Goal: Transaction & Acquisition: Purchase product/service

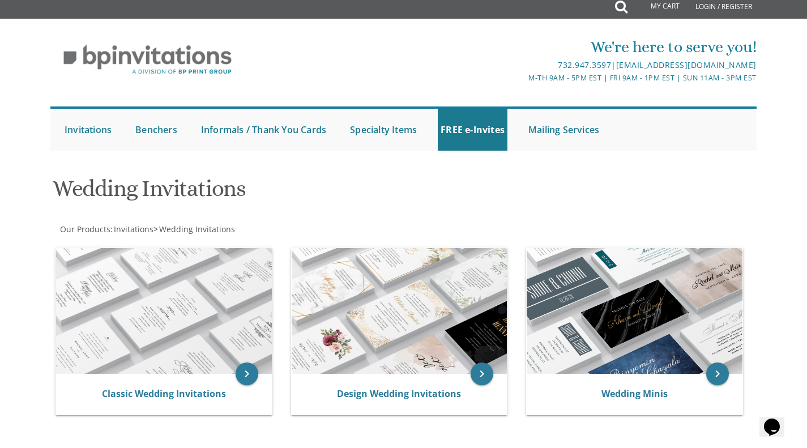
scroll to position [5, 0]
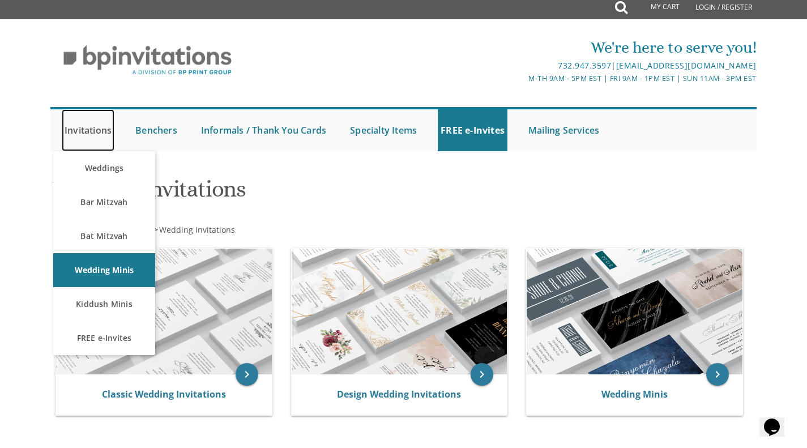
click at [90, 130] on link "Invitations" at bounding box center [88, 130] width 53 height 42
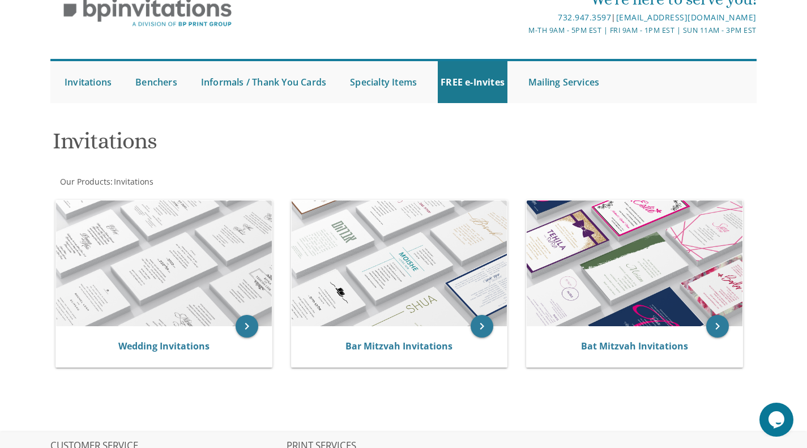
scroll to position [54, 0]
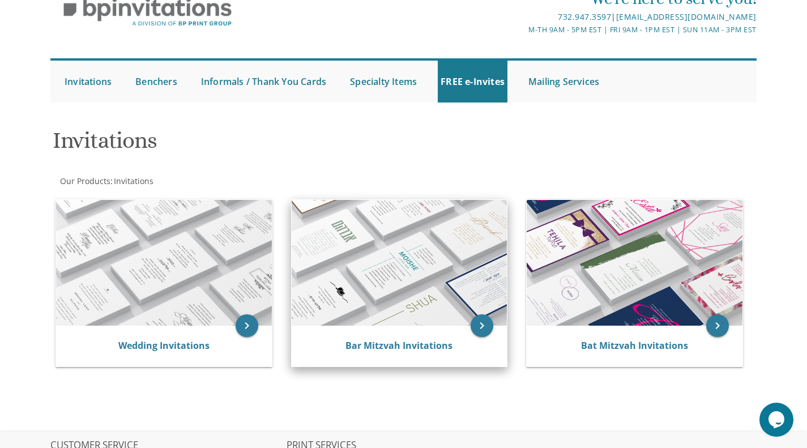
click at [418, 259] on img at bounding box center [400, 263] width 216 height 126
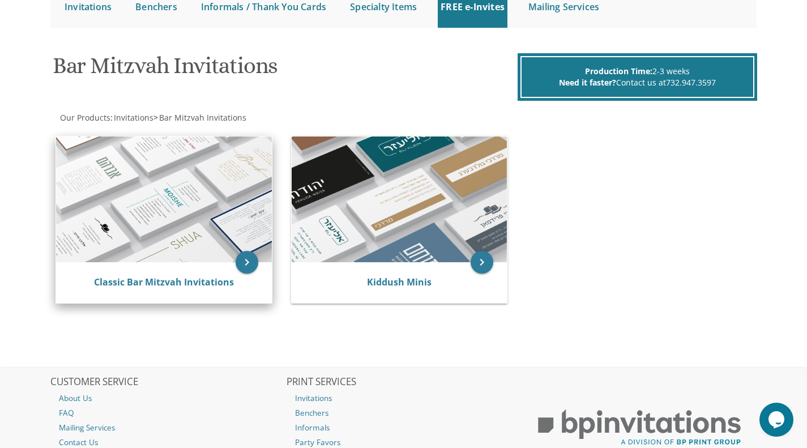
scroll to position [129, 0]
click at [205, 213] on img at bounding box center [164, 199] width 216 height 126
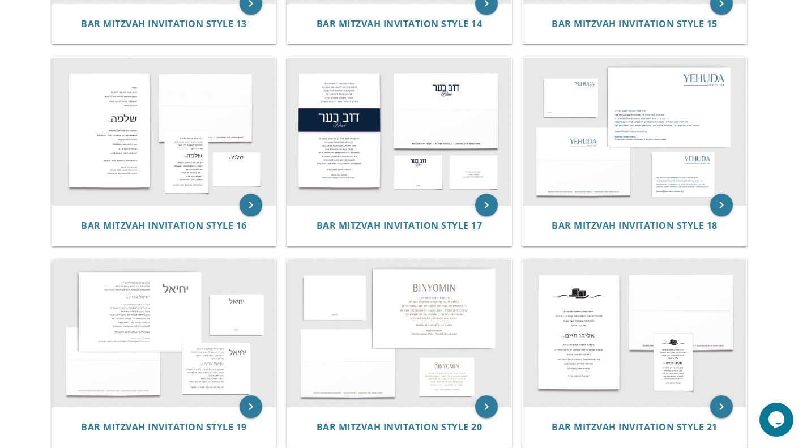
scroll to position [1117, 0]
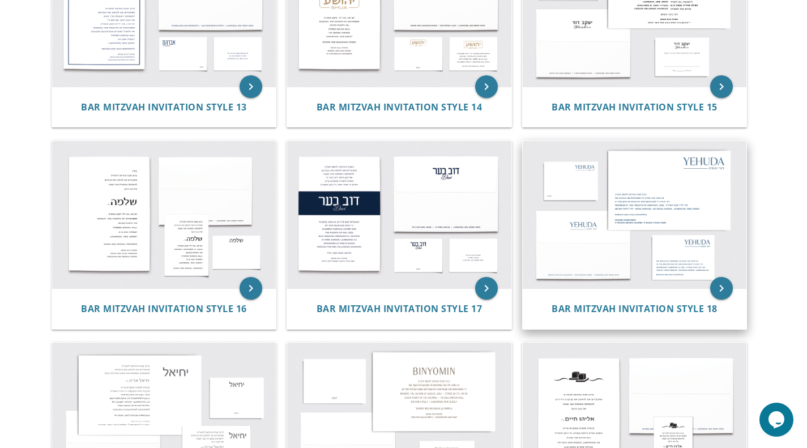
click at [617, 207] on img at bounding box center [635, 214] width 224 height 147
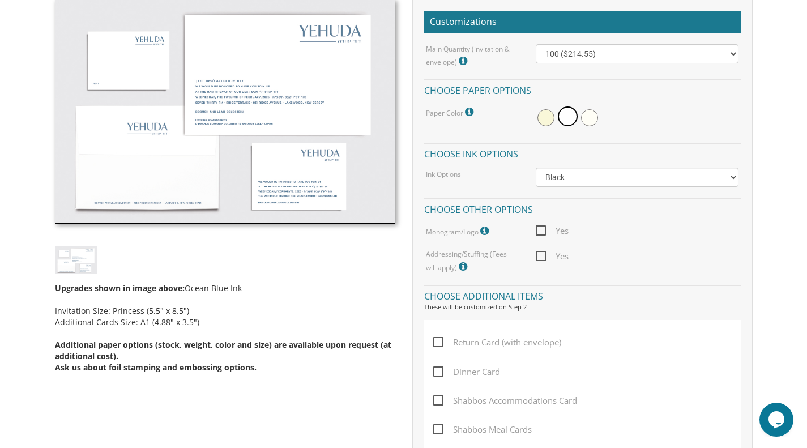
scroll to position [329, 0]
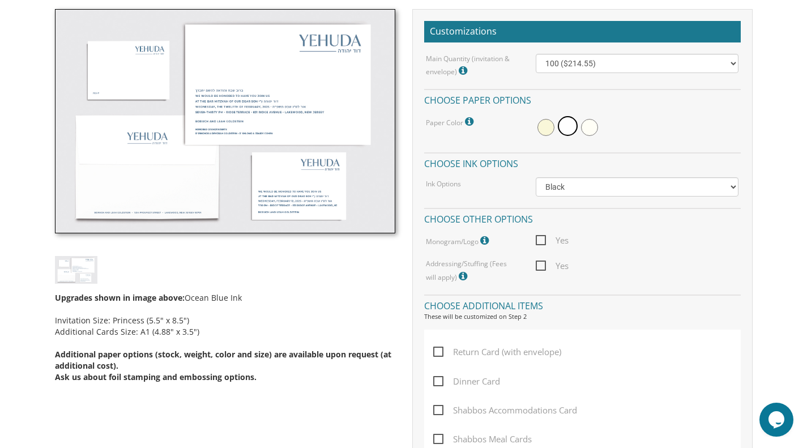
click at [541, 238] on span "Yes" at bounding box center [552, 240] width 33 height 14
click at [541, 238] on input "Yes" at bounding box center [539, 239] width 7 height 7
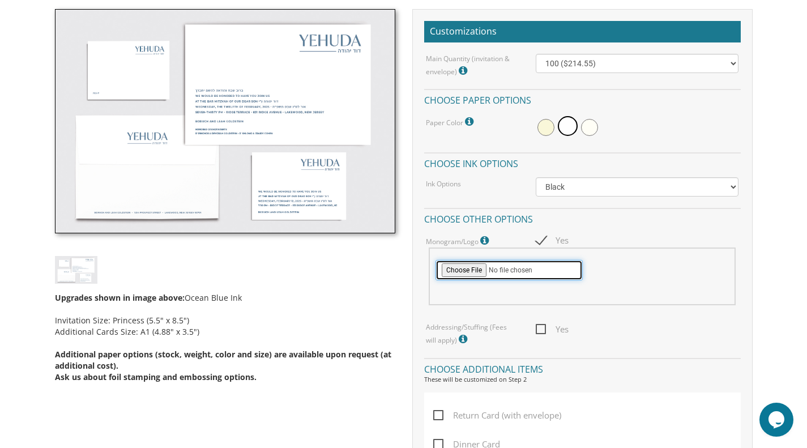
click at [474, 269] on input "file" at bounding box center [509, 270] width 147 height 20
click at [540, 242] on span "Yes" at bounding box center [552, 240] width 33 height 14
click at [540, 242] on input "Yes" at bounding box center [539, 239] width 7 height 7
checkbox input "false"
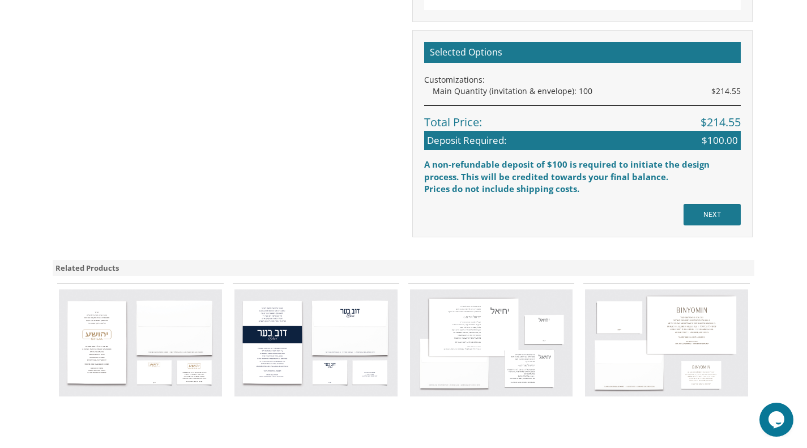
scroll to position [813, 0]
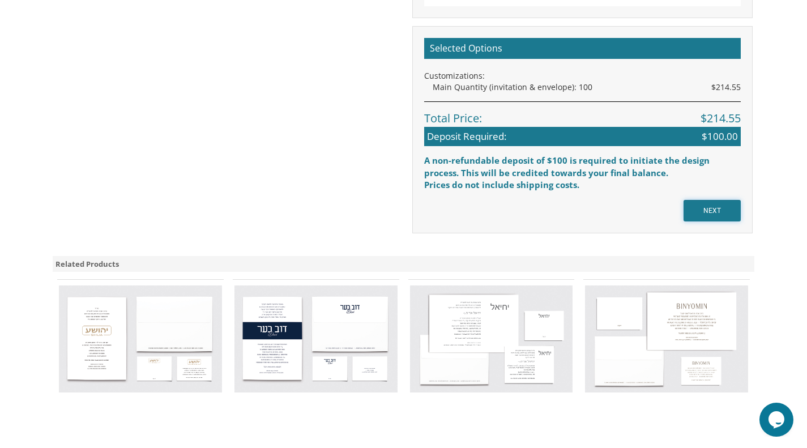
click at [694, 211] on input "NEXT" at bounding box center [712, 211] width 57 height 22
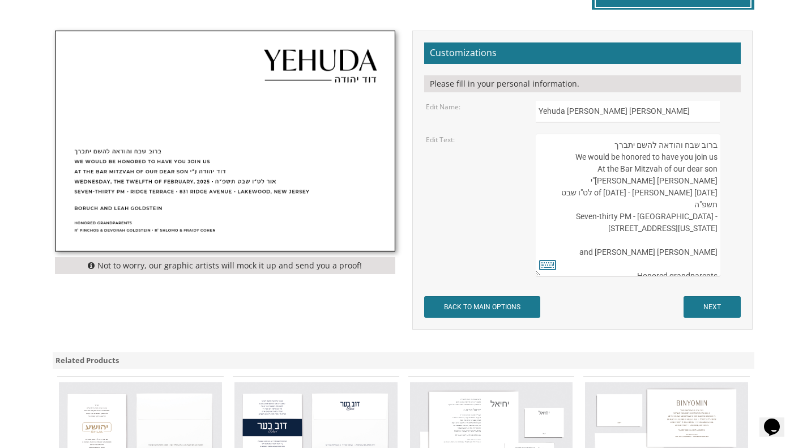
scroll to position [320, 0]
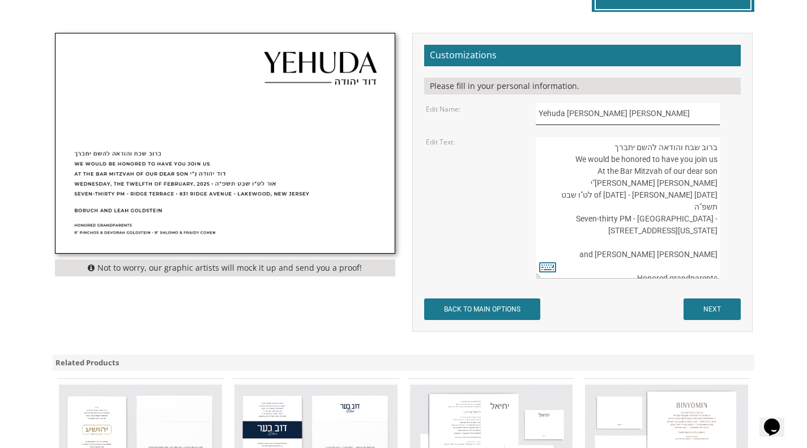
drag, startPoint x: 560, startPoint y: 114, endPoint x: 518, endPoint y: 120, distance: 42.3
click at [518, 120] on div "Edit Name: Yehuda דוד יהודה" at bounding box center [583, 114] width 330 height 22
drag, startPoint x: 565, startPoint y: 116, endPoint x: 536, endPoint y: 124, distance: 30.4
click at [536, 124] on input "Yehuda דוד יהודה" at bounding box center [628, 114] width 184 height 22
type input "מעכגדשןםדה"
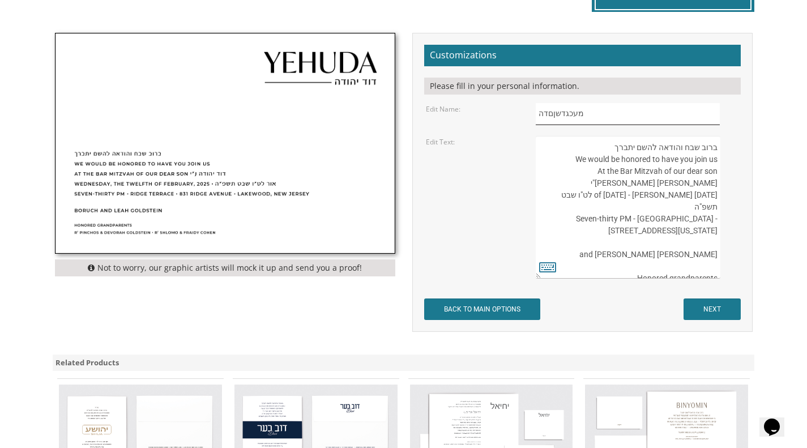
drag, startPoint x: 593, startPoint y: 114, endPoint x: 487, endPoint y: 117, distance: 105.4
click at [487, 117] on div "Edit Name: מעכגדשןםדה" at bounding box center [583, 114] width 330 height 22
type input "ס"
type input "ג"
type input "כ"
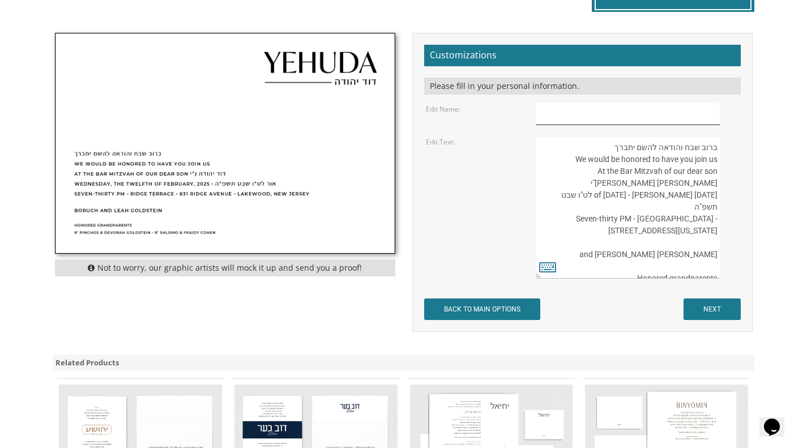
type input "ע"
type input "נ"
type input "מ"
type input "ח"
type input "ל"
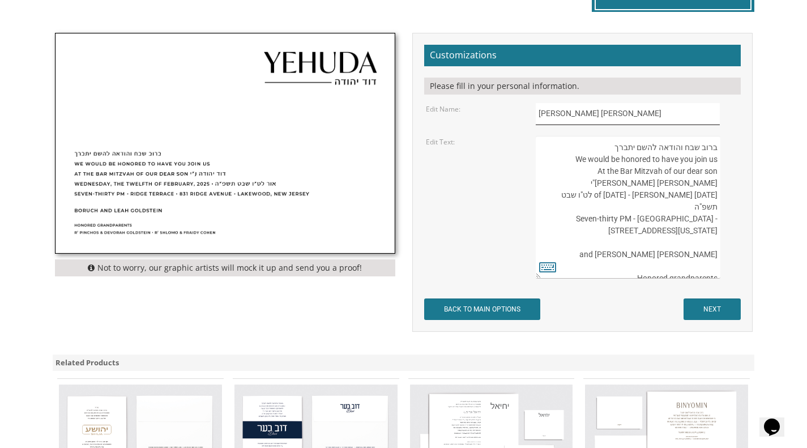
type input "חיים יעקב Chaim"
click at [691, 242] on textarea "ברוב שבח והודאה להשם יתברך We would be honored to have you join us At the Bar M…" at bounding box center [628, 207] width 184 height 143
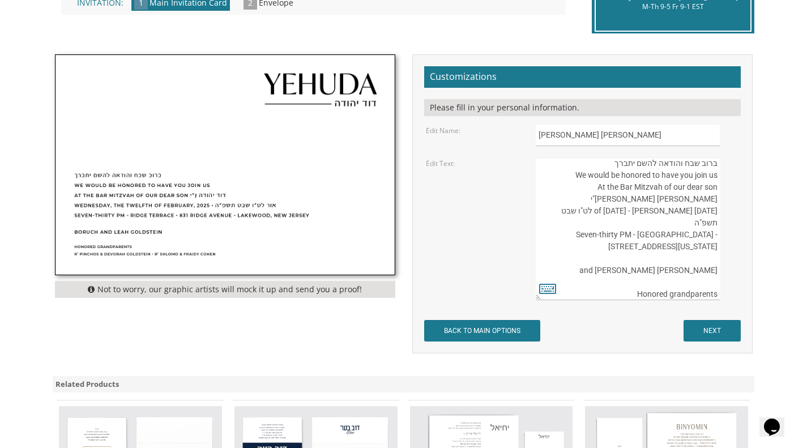
scroll to position [0, 0]
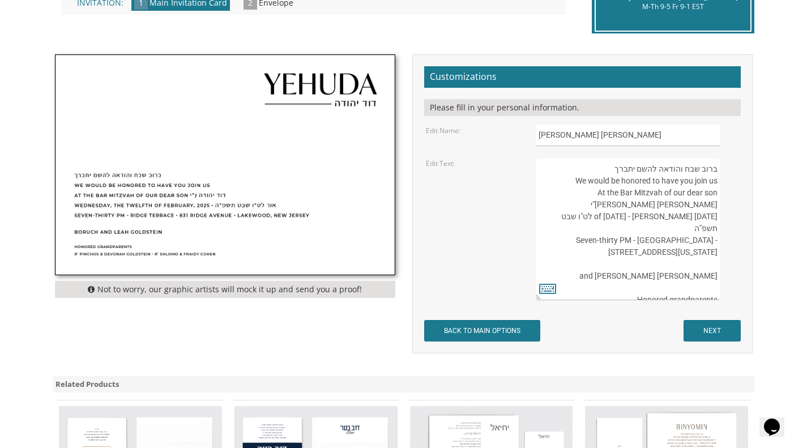
drag, startPoint x: 599, startPoint y: 164, endPoint x: 565, endPoint y: 165, distance: 33.4
click at [565, 165] on textarea "ברוב שבח והודאה להשם יתברך We would be honored to have you join us At the Bar M…" at bounding box center [628, 229] width 184 height 143
drag, startPoint x: 597, startPoint y: 190, endPoint x: 565, endPoint y: 197, distance: 32.9
click at [565, 197] on textarea "ברוב שבח והודאה להשם יתברך We would be honored to have you join us At the Bar M…" at bounding box center [628, 229] width 184 height 143
click at [567, 140] on input "חיים יעקב Chaim" at bounding box center [628, 136] width 184 height 22
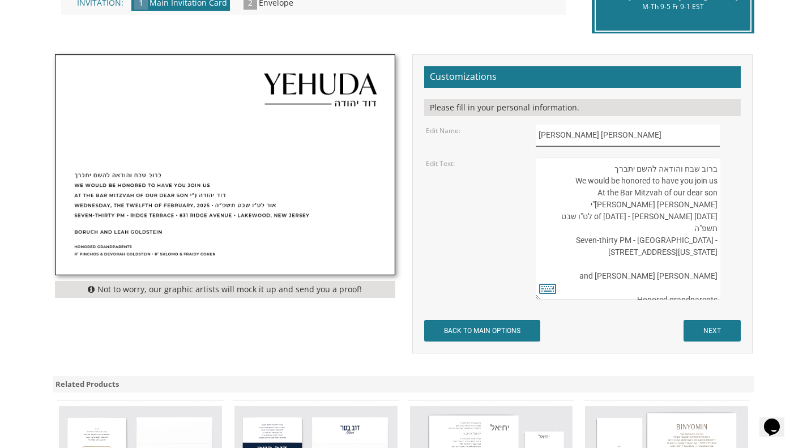
click at [567, 140] on input "חיים יעקב Chaim" at bounding box center [628, 136] width 184 height 22
click at [573, 138] on input "חיים יעקב Chaim" at bounding box center [628, 136] width 184 height 22
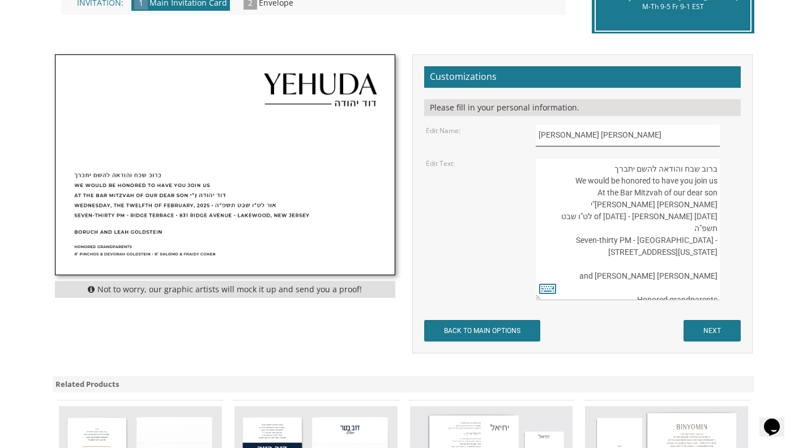
click at [569, 137] on input "חיים יעקב Chaim" at bounding box center [628, 136] width 184 height 22
click at [587, 195] on textarea "ברוב שבח והודאה להשם יתברך We would be honored to have you join us At the Bar M…" at bounding box center [628, 229] width 184 height 143
drag, startPoint x: 594, startPoint y: 191, endPoint x: 566, endPoint y: 193, distance: 27.8
click at [566, 193] on textarea "ברוב שבח והודאה להשם יתברך We would be honored to have you join us At the Bar M…" at bounding box center [628, 229] width 184 height 143
paste textarea "יים יעקב"
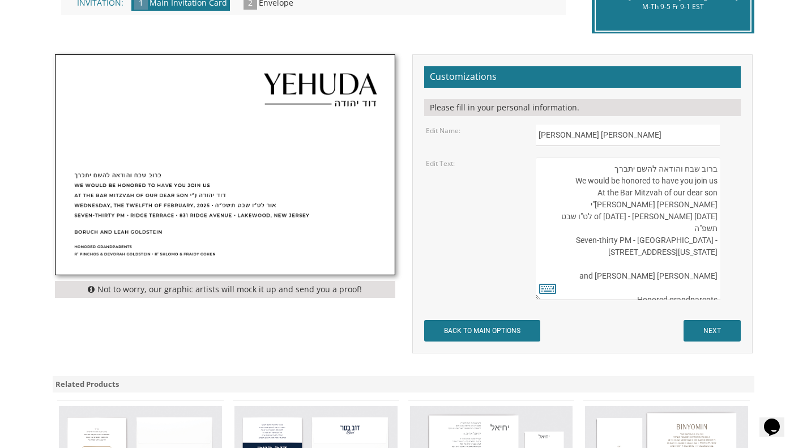
click at [656, 264] on textarea "ברוב שבח והודאה להשם יתברך We would be honored to have you join us At the Bar M…" at bounding box center [628, 229] width 184 height 143
click at [654, 284] on textarea "ברוב שבח והודאה להשם יתברך We would be honored to have you join us At the Bar M…" at bounding box center [628, 229] width 184 height 143
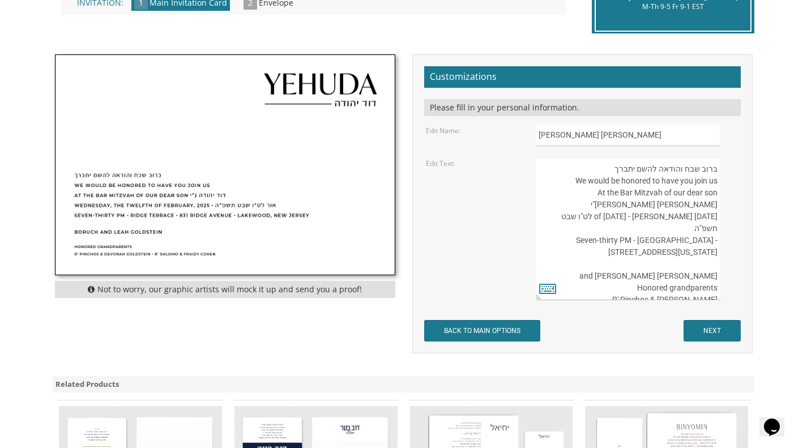
click at [654, 284] on textarea "ברוב שבח והודאה להשם יתברך We would be honored to have you join us At the Bar M…" at bounding box center [628, 229] width 184 height 143
type textarea "ברוב שבח והודאה להשם יתברך We would be honored to have you join us At the Bar M…"
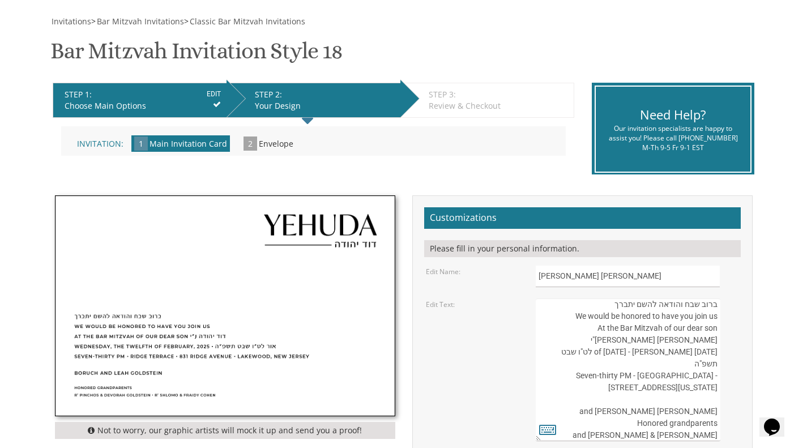
scroll to position [155, 0]
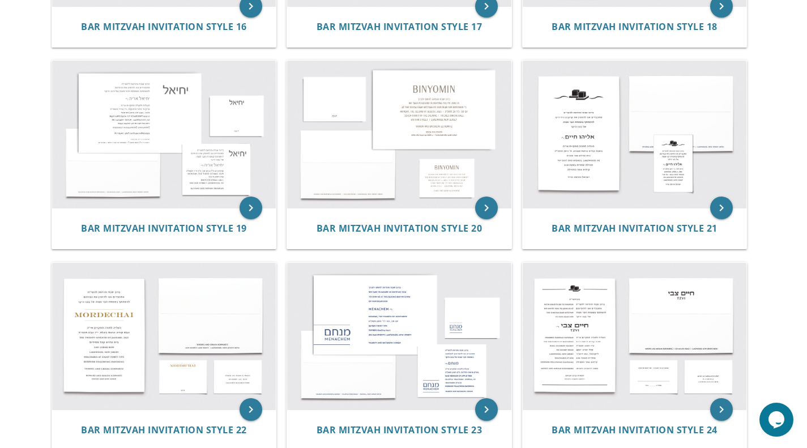
scroll to position [1401, 0]
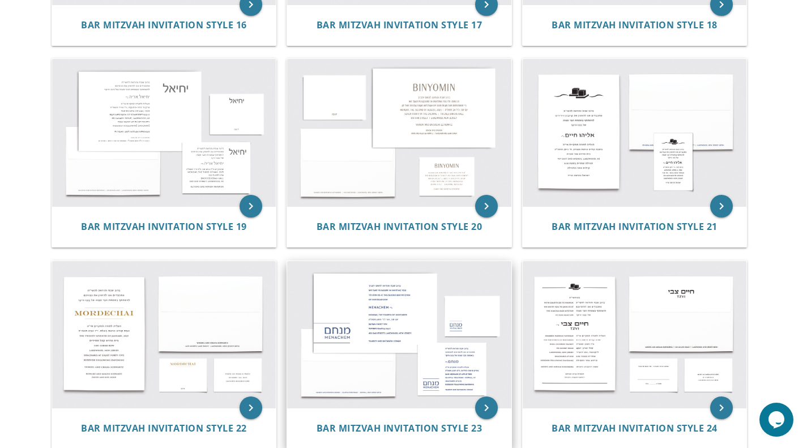
click at [470, 351] on img at bounding box center [399, 334] width 224 height 147
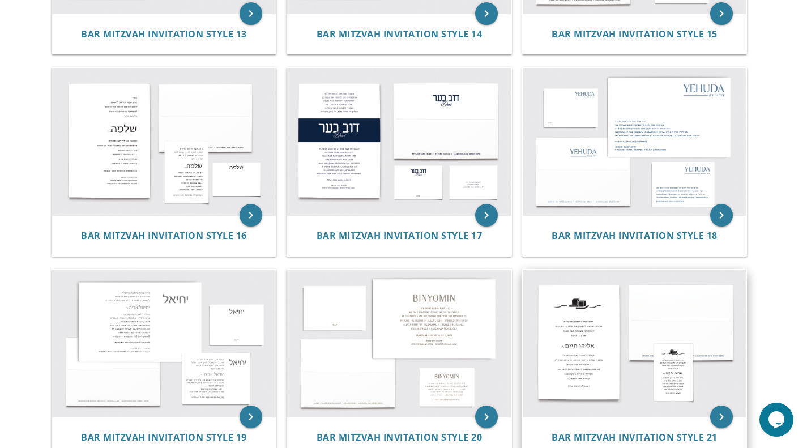
scroll to position [1200, 0]
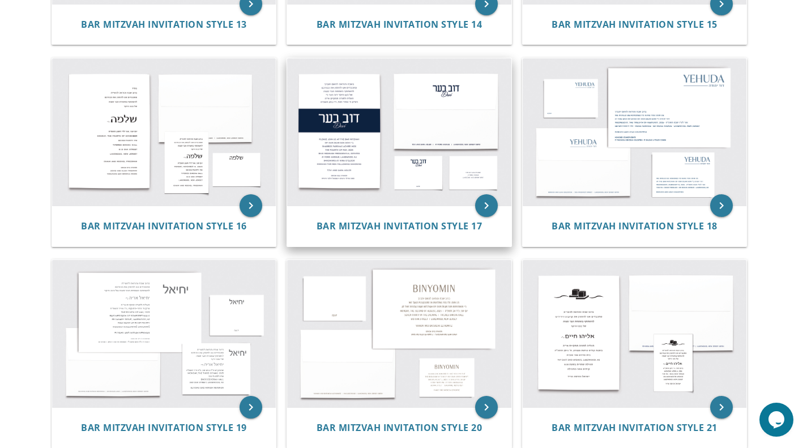
click at [382, 110] on img at bounding box center [399, 131] width 224 height 147
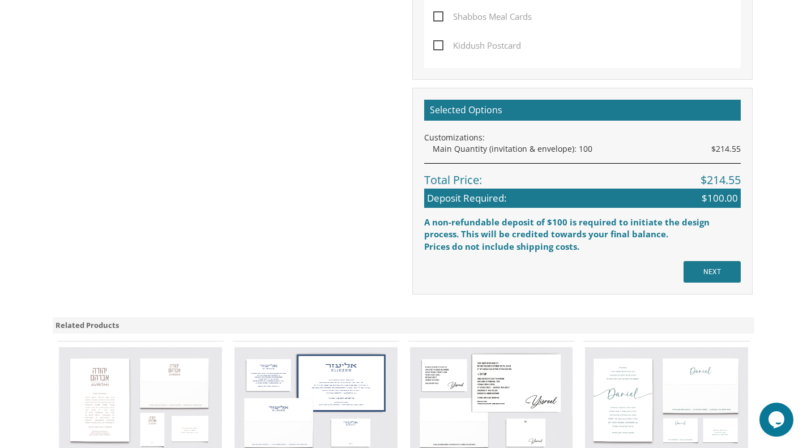
scroll to position [779, 0]
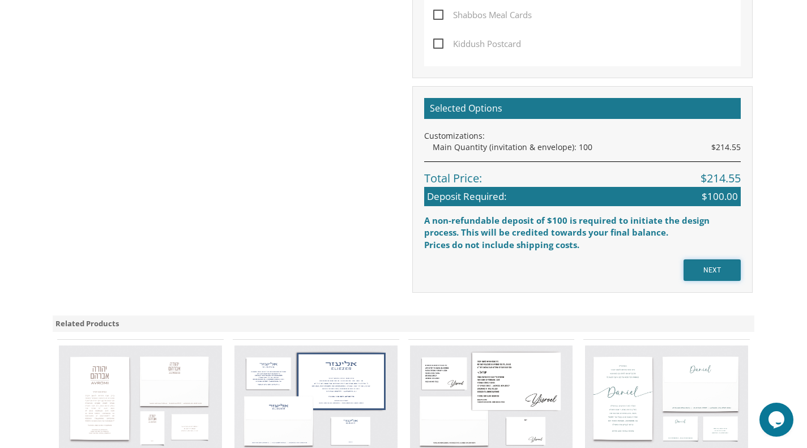
click at [726, 277] on input "NEXT" at bounding box center [712, 271] width 57 height 22
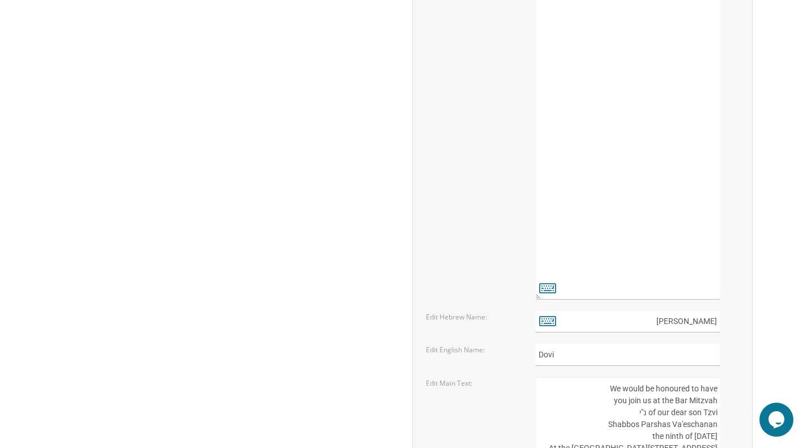
scroll to position [1296, 0]
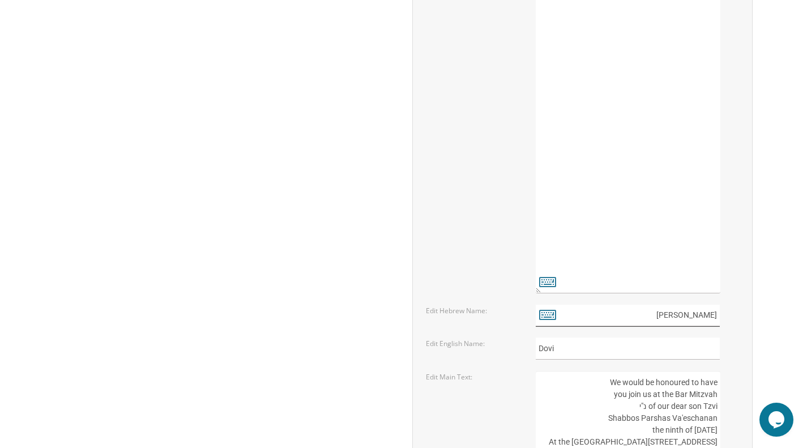
click at [708, 313] on input "דוב בער" at bounding box center [628, 316] width 184 height 22
click at [655, 317] on input "דוב בער" at bounding box center [628, 316] width 184 height 22
click at [682, 319] on input "דוב בער" at bounding box center [628, 316] width 184 height 22
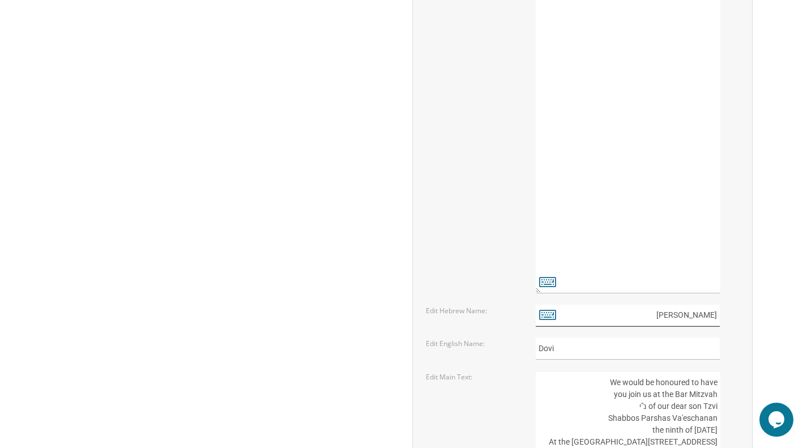
click at [682, 319] on input "דוב בער" at bounding box center [628, 316] width 184 height 22
type input "חיים יעקב"
click at [670, 348] on input "Dovi" at bounding box center [628, 349] width 184 height 22
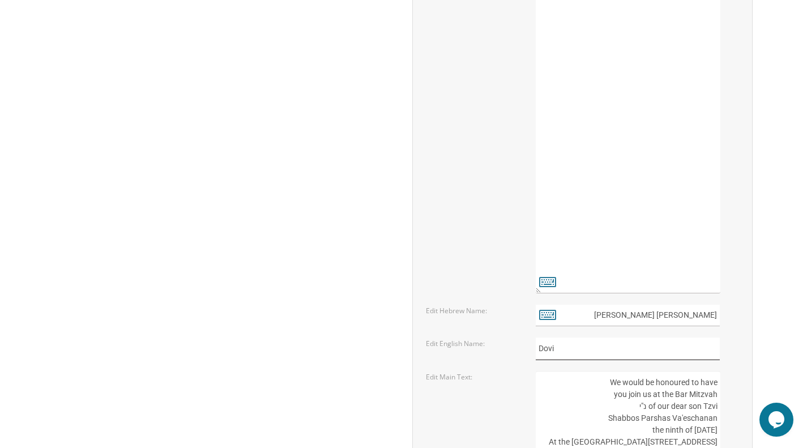
click at [670, 348] on input "Dovi" at bounding box center [628, 349] width 184 height 22
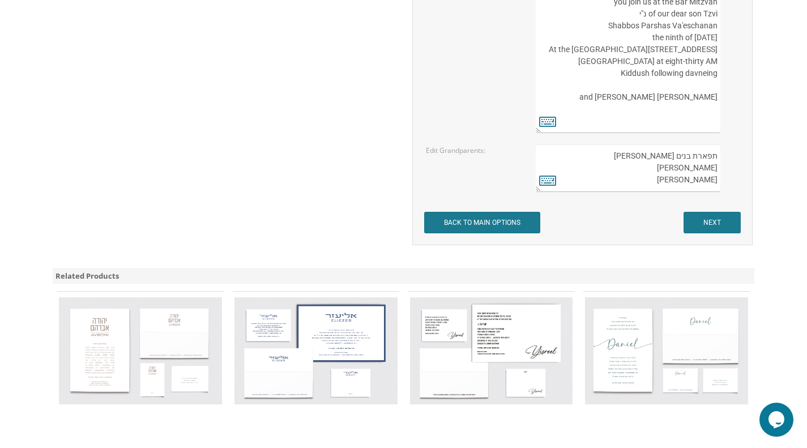
scroll to position [1687, 0]
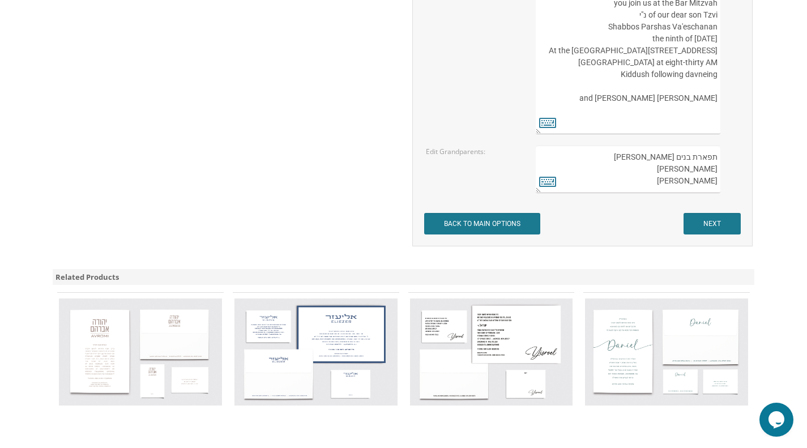
type input "[PERSON_NAME]"
click at [718, 230] on input "NEXT" at bounding box center [712, 224] width 57 height 22
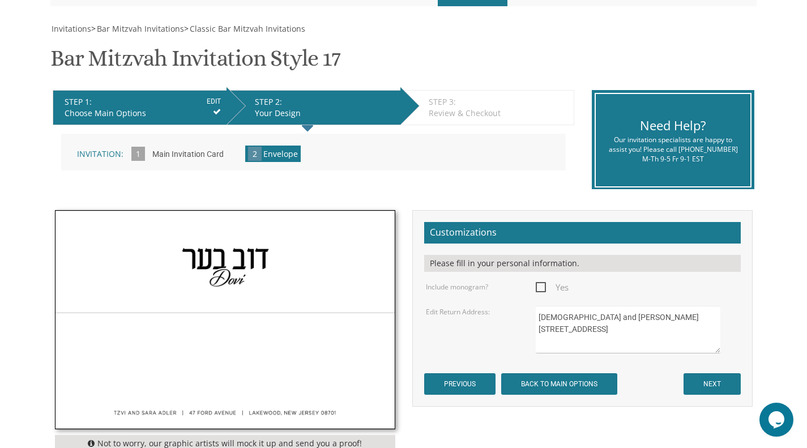
scroll to position [148, 0]
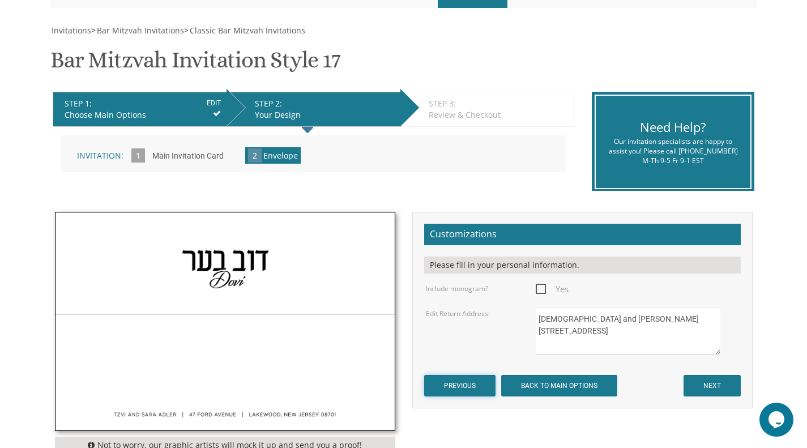
click at [482, 378] on input "PREVIOUS" at bounding box center [459, 386] width 71 height 22
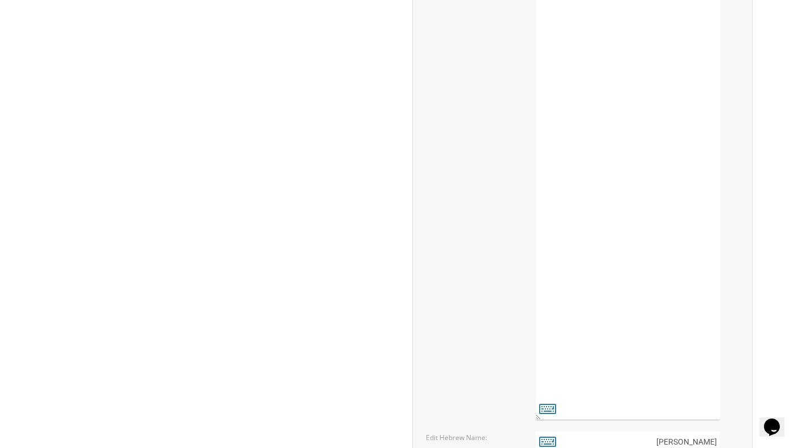
scroll to position [1568, 0]
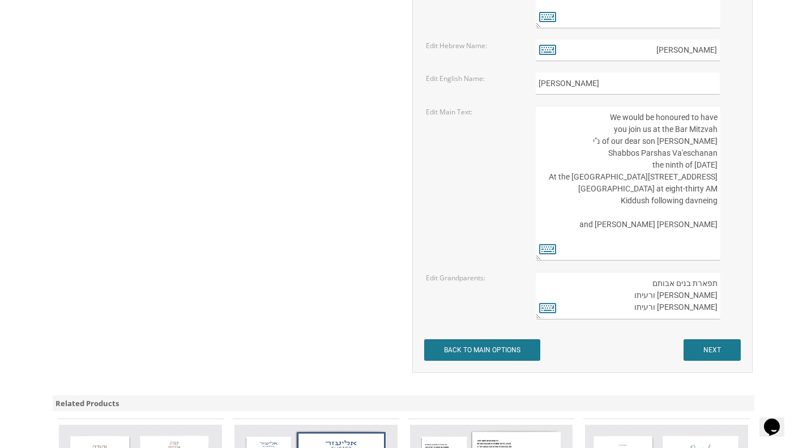
drag, startPoint x: 807, startPoint y: 337, endPoint x: 802, endPoint y: 300, distance: 37.1
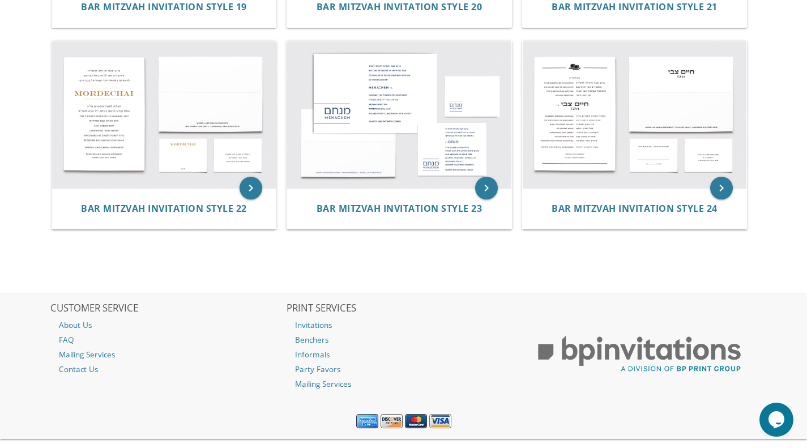
scroll to position [1622, 0]
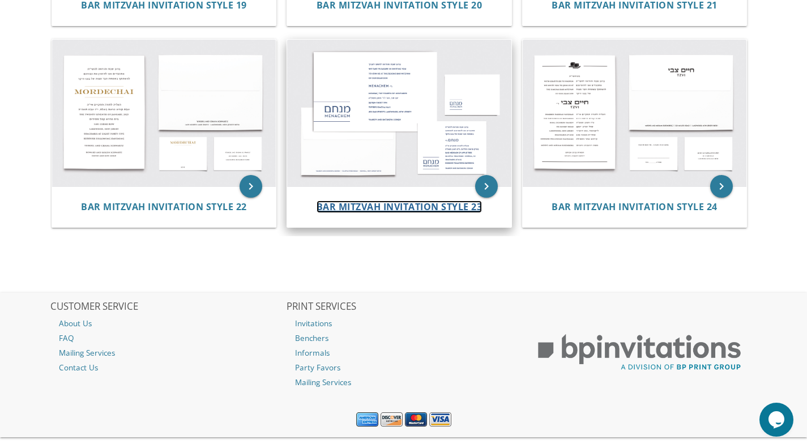
click at [439, 209] on span "Bar Mitzvah Invitation Style 23" at bounding box center [400, 207] width 166 height 12
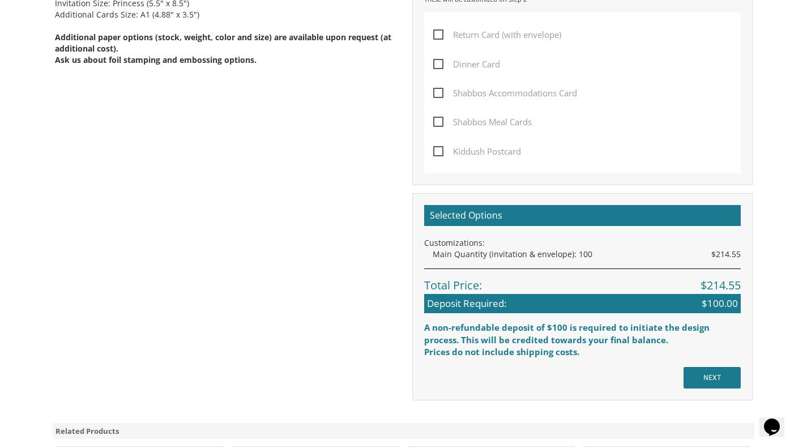
scroll to position [652, 0]
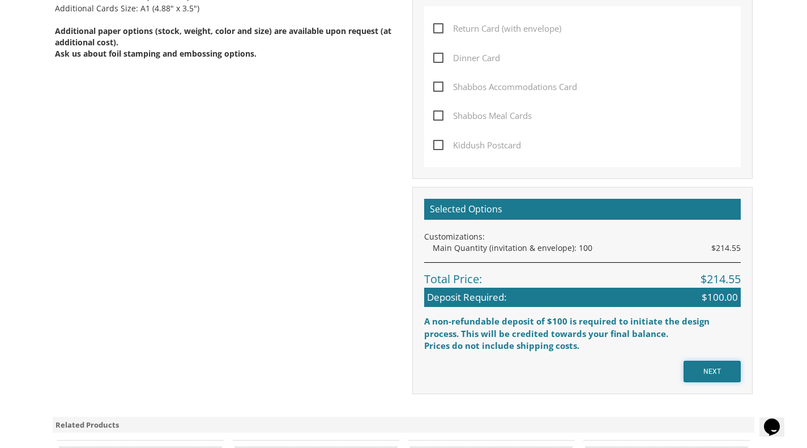
click at [729, 361] on input "NEXT" at bounding box center [712, 372] width 57 height 22
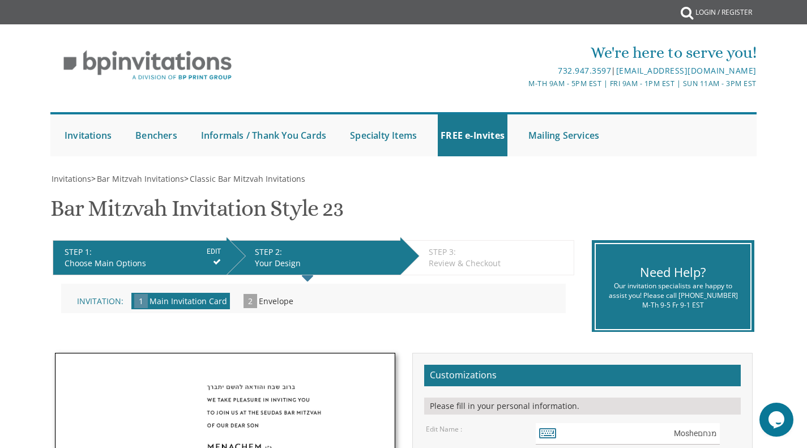
scroll to position [392, 0]
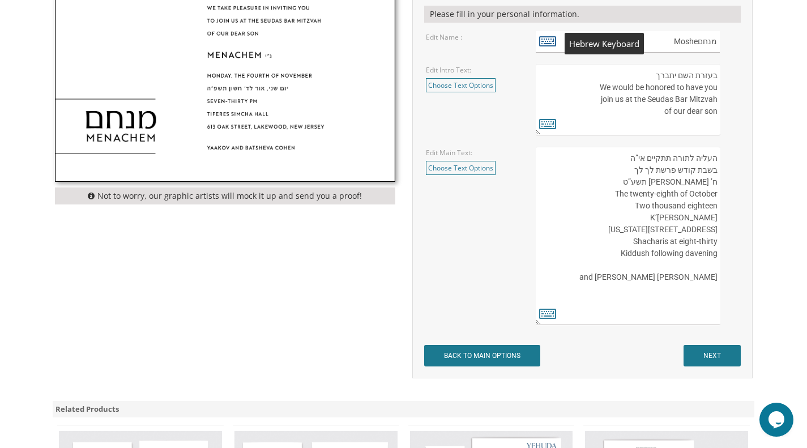
click at [546, 41] on icon at bounding box center [547, 41] width 17 height 16
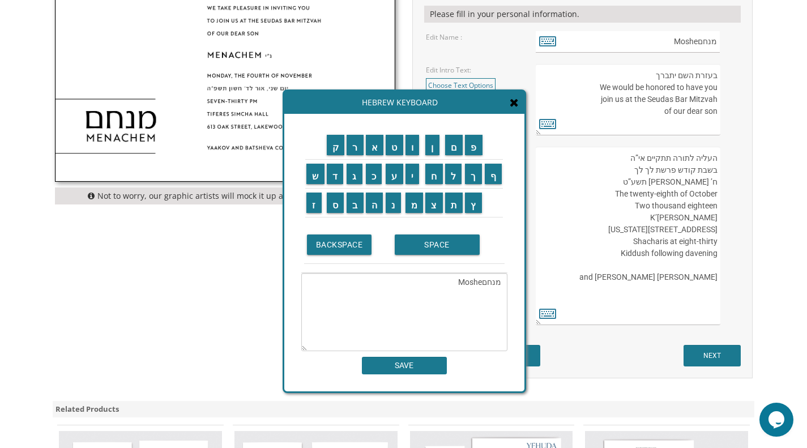
click at [457, 280] on textarea "מנחםMoshe" at bounding box center [404, 312] width 206 height 78
click at [436, 179] on input "ח" at bounding box center [435, 174] width 18 height 20
click at [418, 176] on input "י" at bounding box center [413, 174] width 14 height 20
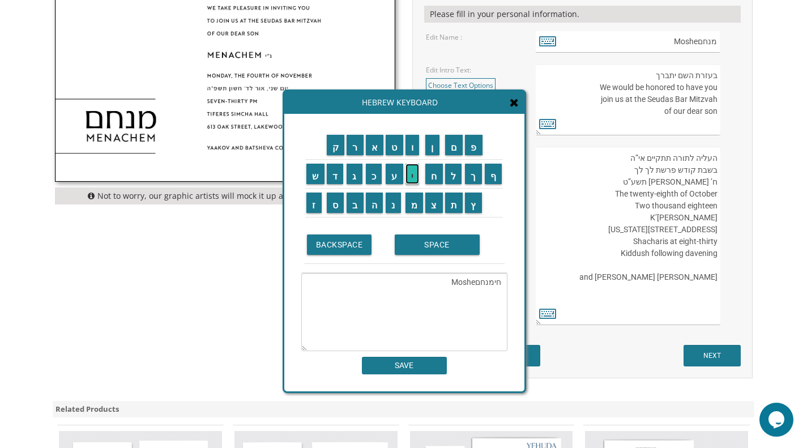
click at [418, 176] on input "י" at bounding box center [413, 174] width 14 height 20
click at [452, 146] on input "ם" at bounding box center [454, 145] width 18 height 20
type textarea "חייםמנחםMoshe"
click at [463, 256] on td "SPACE" at bounding box center [448, 245] width 113 height 38
click at [484, 284] on textarea "חייםמנחםMoshe" at bounding box center [404, 312] width 206 height 78
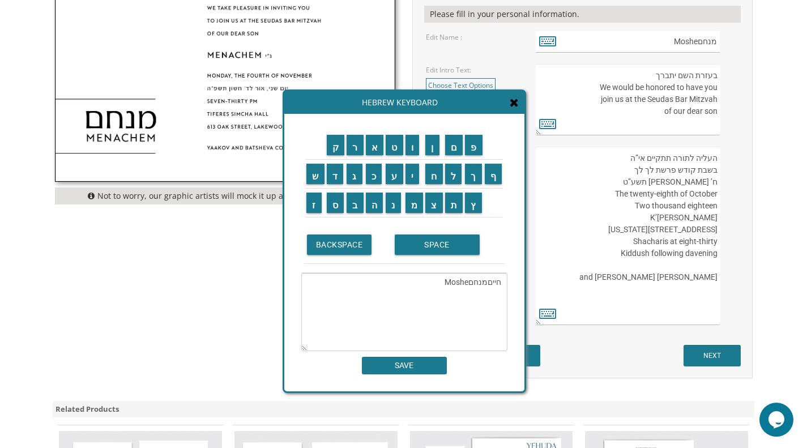
click at [484, 284] on textarea "חייםמנחםMoshe" at bounding box center [404, 312] width 206 height 78
click at [433, 177] on input "ח" at bounding box center [435, 174] width 18 height 20
click at [417, 174] on input "י" at bounding box center [413, 174] width 14 height 20
click at [452, 149] on input "ם" at bounding box center [454, 145] width 18 height 20
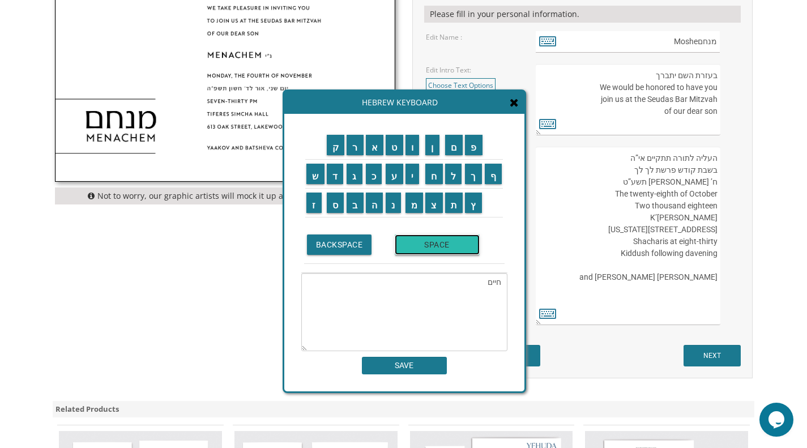
click at [432, 246] on input "SPACE" at bounding box center [437, 245] width 85 height 20
click at [419, 178] on input "י" at bounding box center [413, 174] width 14 height 20
click at [398, 178] on input "ע" at bounding box center [395, 174] width 18 height 20
click at [335, 146] on input "ק" at bounding box center [336, 145] width 18 height 20
click at [354, 203] on input "ב" at bounding box center [355, 203] width 17 height 20
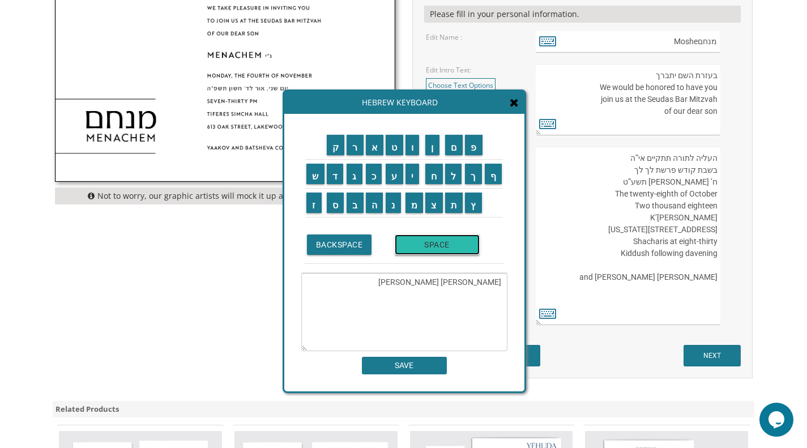
click at [410, 243] on input "SPACE" at bounding box center [437, 245] width 85 height 20
type textarea "חיים יעקב Chaim"
click at [428, 360] on input "SAVE" at bounding box center [404, 366] width 85 height 18
type input "חיים יעקב Chaim"
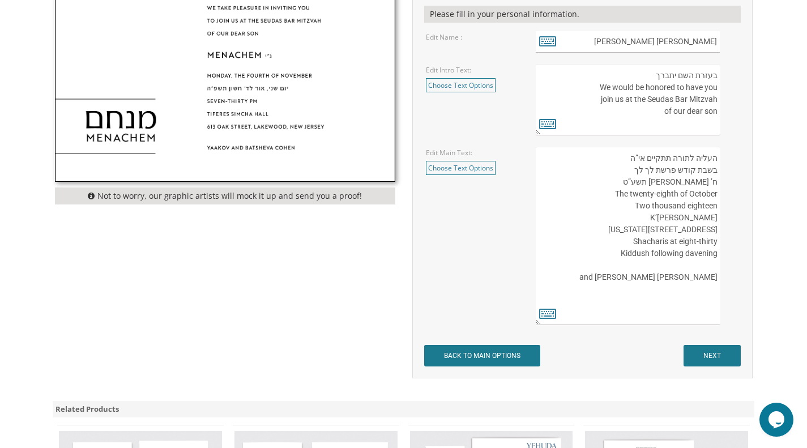
click at [702, 101] on textarea "בעזרת השם יתברך We would be honored to have you join us at the Seudas Bar Mitzv…" at bounding box center [628, 99] width 184 height 71
click at [584, 101] on textarea "בעזרת השם יתברך We would be honored to have you join us at the Seudas Bar Mitzv…" at bounding box center [628, 99] width 184 height 71
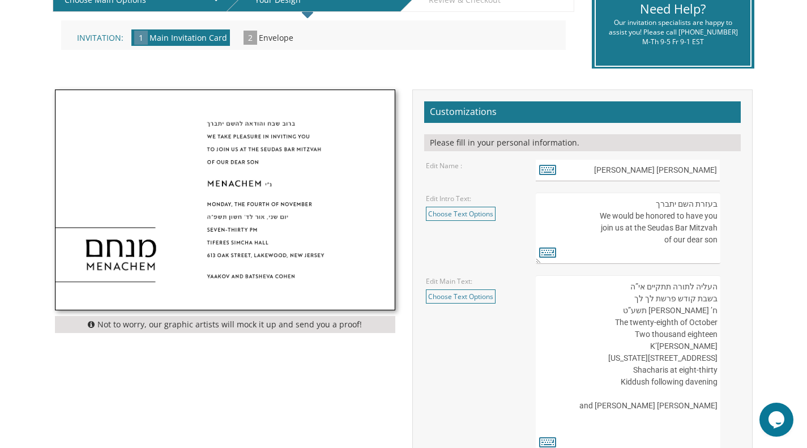
scroll to position [270, 0]
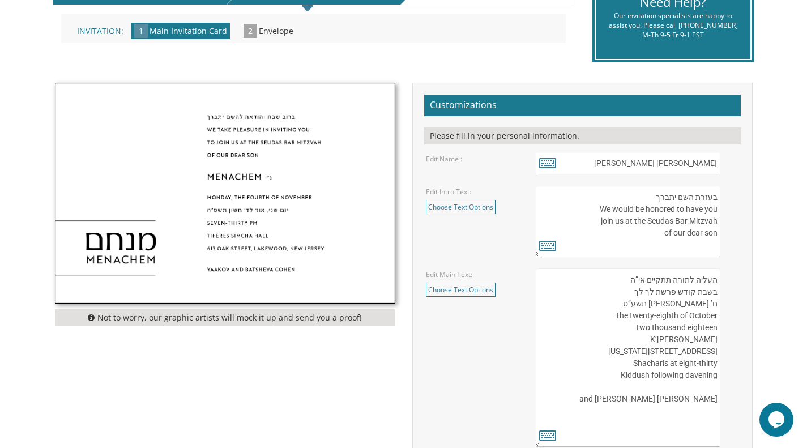
click at [624, 383] on textarea "העליה לתורה תתקיים אי”ה בשבת קודש פרשת לך לך ח’ חשון תשע”ט The twenty-eighth of…" at bounding box center [628, 358] width 184 height 178
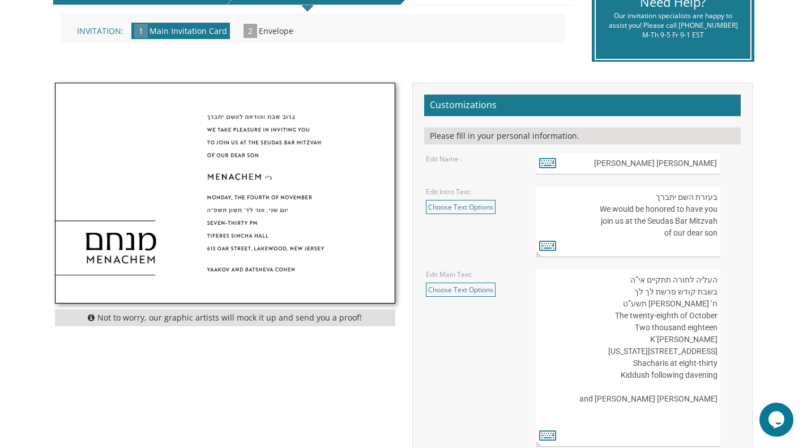
click at [624, 383] on textarea "העליה לתורה תתקיים אי”ה בשבת קודש פרשת לך לך ח’ חשון תשע”ט The twenty-eighth of…" at bounding box center [628, 358] width 184 height 178
click at [657, 413] on textarea "העליה לתורה תתקיים אי”ה בשבת קודש פרשת לך לך ח’ חשון תשע”ט The twenty-eighth of…" at bounding box center [628, 358] width 184 height 178
click at [694, 410] on textarea "העליה לתורה תתקיים אי”ה בשבת קודש פרשת לך לך ח’ חשון תשע”ט The twenty-eighth of…" at bounding box center [628, 358] width 184 height 178
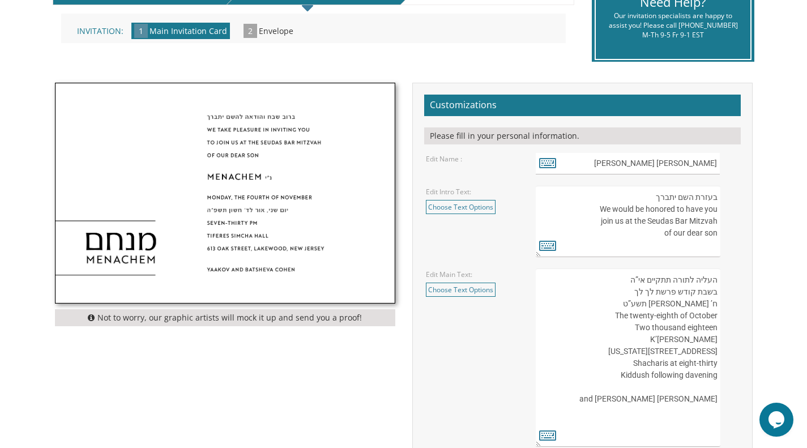
click at [694, 410] on textarea "העליה לתורה תתקיים אי”ה בשבת קודש פרשת לך לך ח’ חשון תשע”ט The twenty-eighth of…" at bounding box center [628, 358] width 184 height 178
click at [687, 416] on textarea "העליה לתורה תתקיים אי”ה בשבת קודש פרשת לך לך ח’ חשון תשע”ט The twenty-eighth of…" at bounding box center [628, 358] width 184 height 178
click at [699, 411] on textarea "העליה לתורה תתקיים אי”ה בשבת קודש פרשת לך לך ח’ חשון תשע”ט The twenty-eighth of…" at bounding box center [628, 358] width 184 height 178
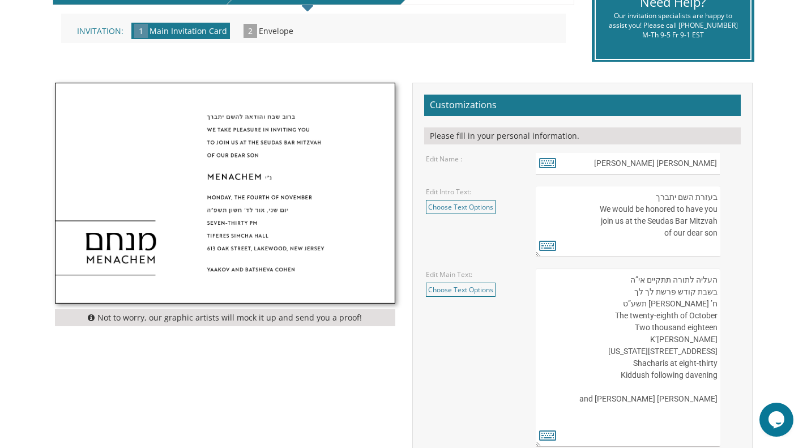
click at [662, 414] on textarea "העליה לתורה תתקיים אי”ה בשבת קודש פרשת לך לך ח’ חשון תשע”ט The twenty-eighth of…" at bounding box center [628, 358] width 184 height 178
type textarea "העליה לתורה תתקיים אי”ה בשבת קודש פרשת לך לך ח’ חשון תשע”ט The twenty-eighth of…"
click at [742, 378] on div "העליה לתורה תתקיים אי”ה בשבת קודש פרשת לך לך ח’ חשון תשע”ט The twenty-eighth of…" at bounding box center [638, 358] width 220 height 178
click at [680, 388] on textarea "העליה לתורה תתקיים אי”ה בשבת קודש פרשת לך לך ח’ חשון תשע”ט The twenty-eighth of…" at bounding box center [628, 358] width 184 height 178
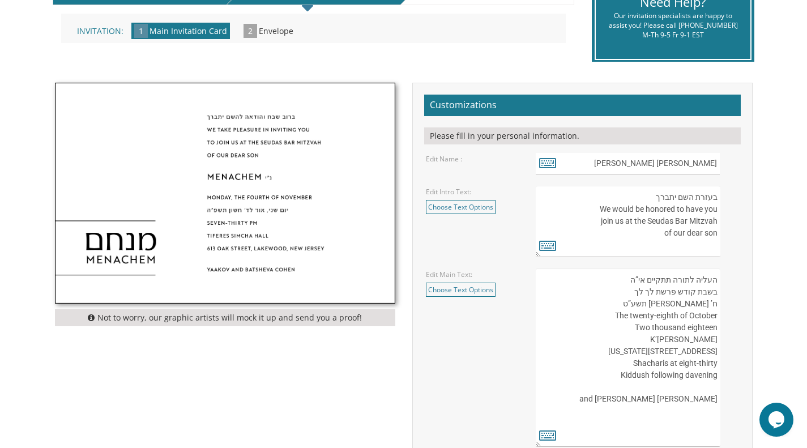
click at [680, 388] on textarea "העליה לתורה תתקיים אי”ה בשבת קודש פרשת לך לך ח’ חשון תשע”ט The twenty-eighth of…" at bounding box center [628, 358] width 184 height 178
click at [752, 318] on div "Customizations Please fill in your personal information. Edit Name : חיים יעקב …" at bounding box center [582, 292] width 341 height 418
